Goal: Task Accomplishment & Management: Complete application form

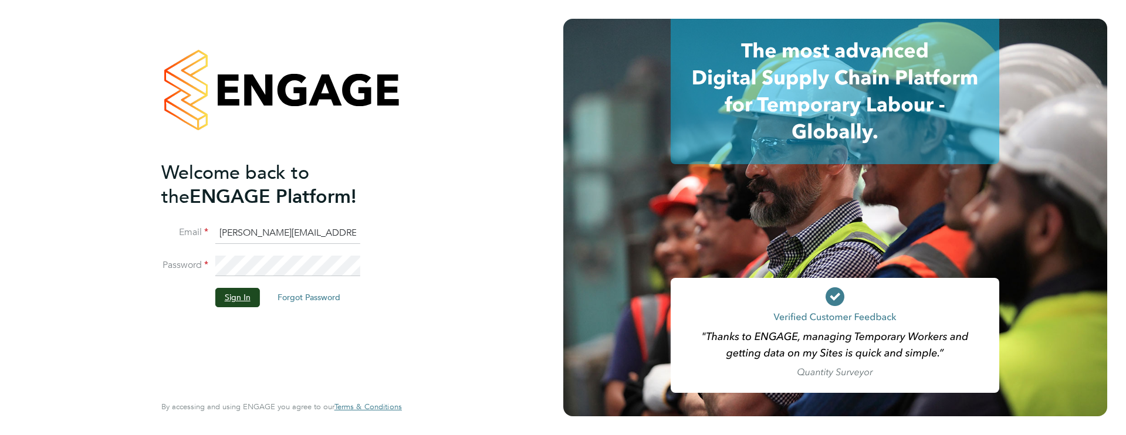
click at [243, 300] on button "Sign In" at bounding box center [237, 297] width 45 height 19
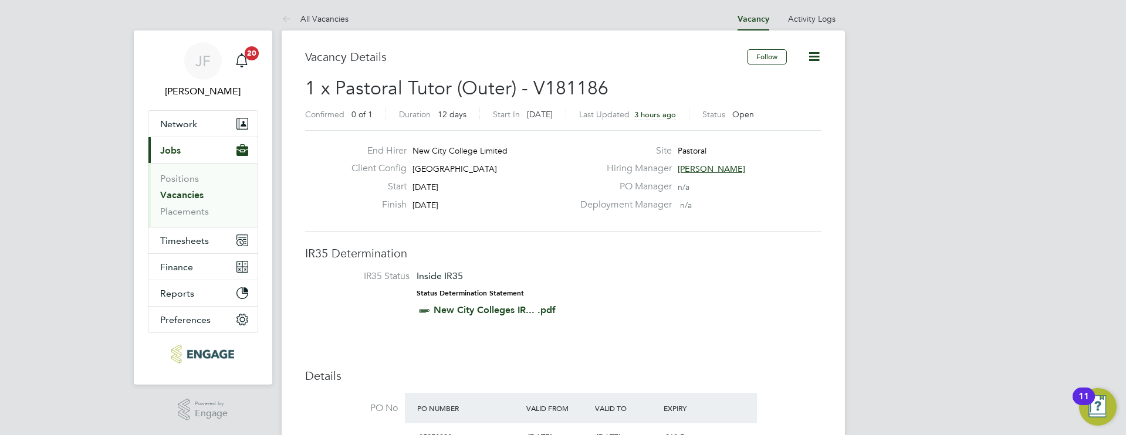
scroll to position [4, 0]
click at [191, 197] on link "Vacancies" at bounding box center [181, 193] width 43 height 11
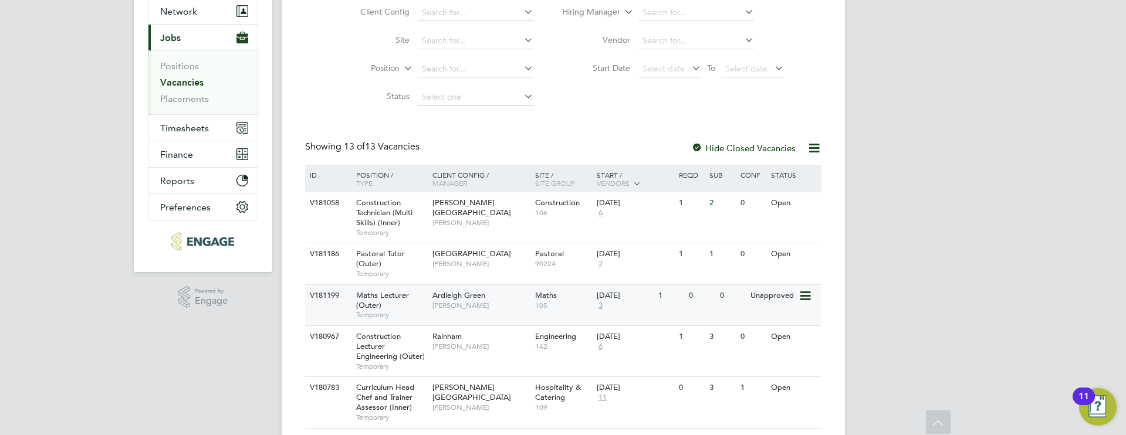
scroll to position [114, 0]
click at [561, 305] on span "105" at bounding box center [563, 306] width 56 height 9
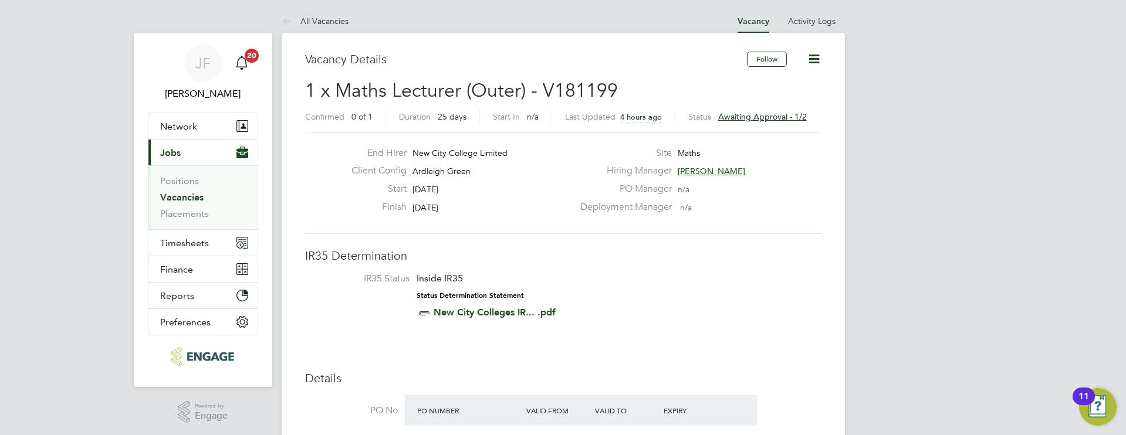
click at [763, 117] on span "Awaiting approval - 1/2" at bounding box center [762, 116] width 89 height 11
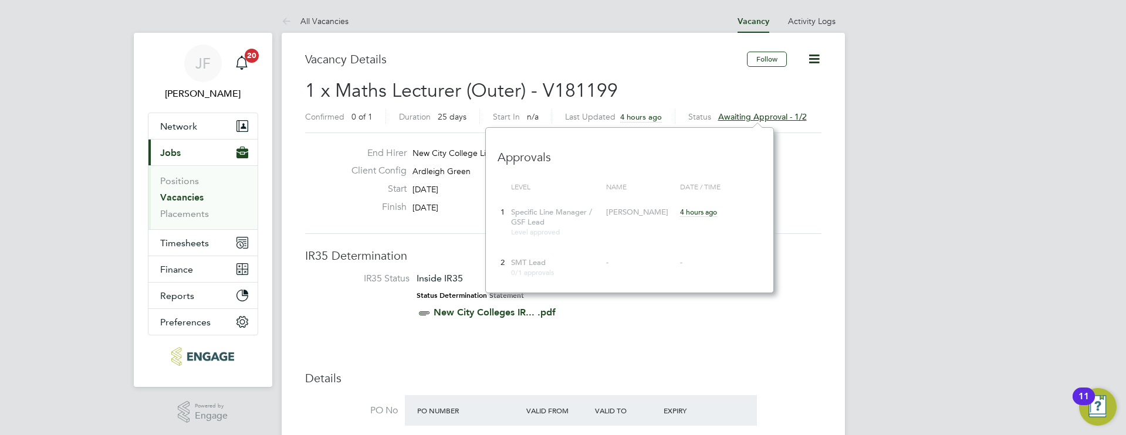
click at [388, 297] on li "IR35 Status Inside IR35 Status Determination Statement New City Colleges IR... …" at bounding box center [563, 298] width 493 height 51
